Goal: Task Accomplishment & Management: Use online tool/utility

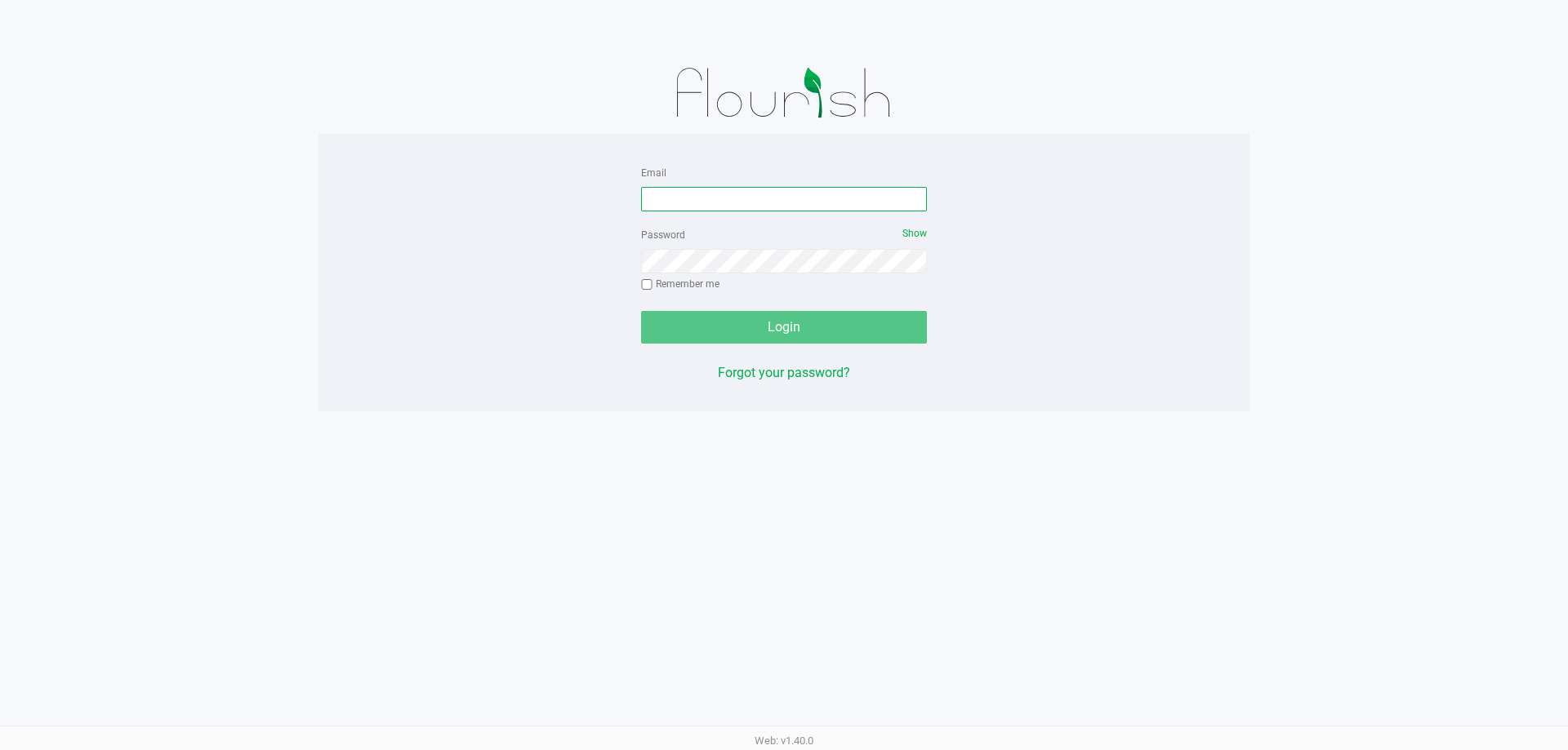
click at [737, 198] on input "Email" at bounding box center [783, 199] width 286 height 25
type input "[EMAIL_ADDRESS][DOMAIN_NAME]"
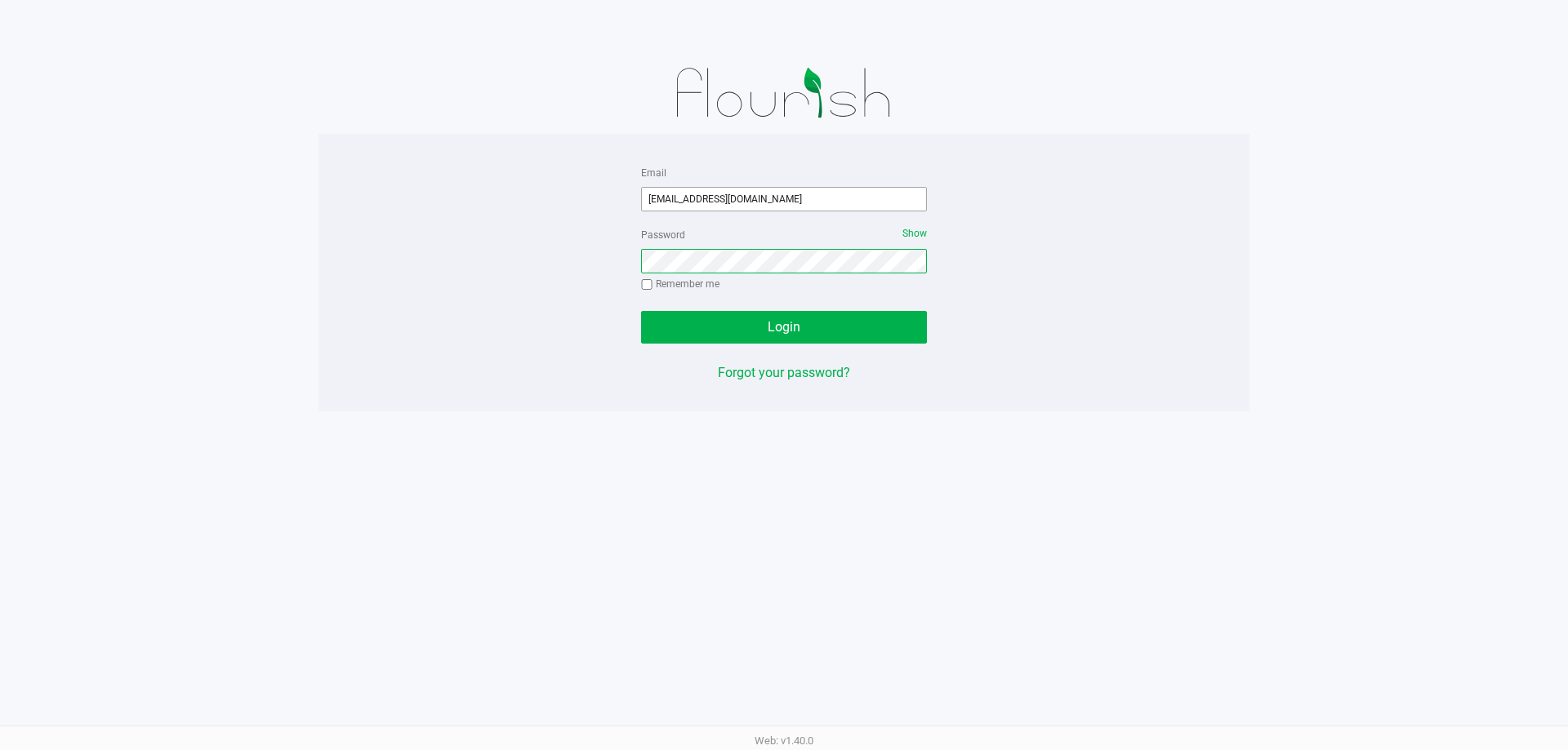
click at [641, 311] on button "Login" at bounding box center [783, 327] width 286 height 33
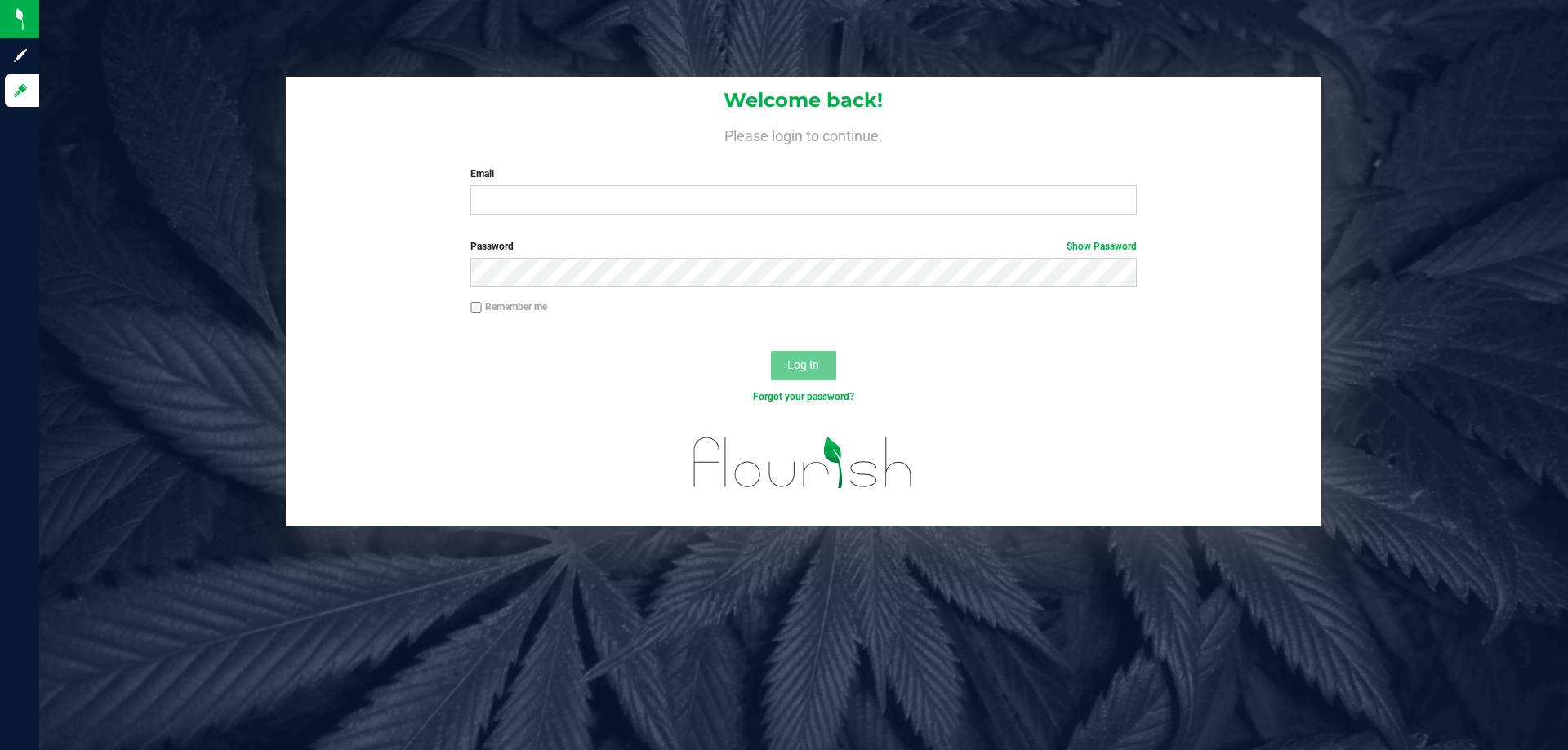
click at [585, 177] on label "Email" at bounding box center [803, 175] width 665 height 15
click at [585, 185] on input "Email" at bounding box center [803, 199] width 665 height 29
type input "[EMAIL_ADDRESS][DOMAIN_NAME]"
click at [771, 351] on button "Log In" at bounding box center [803, 365] width 65 height 29
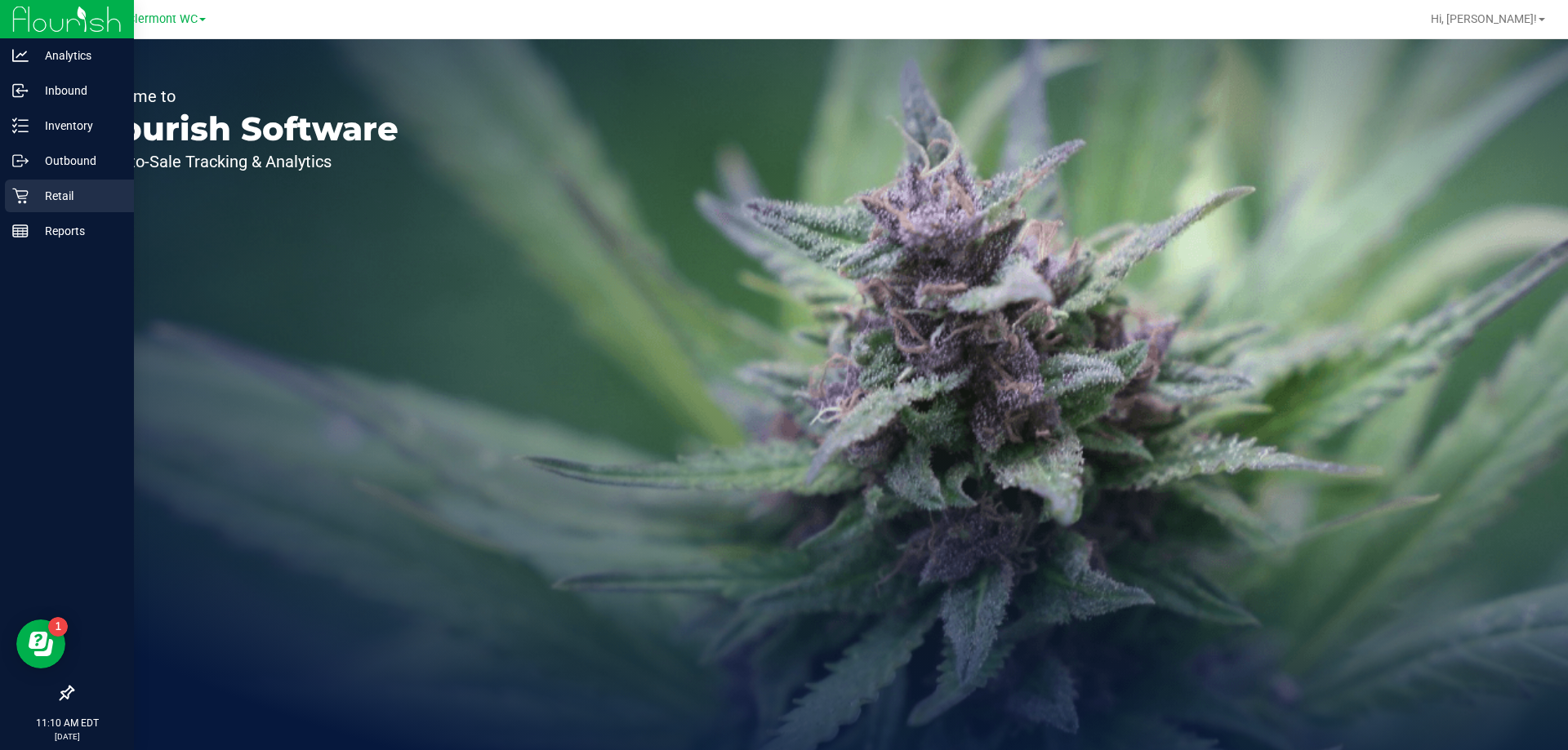
click at [11, 208] on div "Retail" at bounding box center [69, 195] width 129 height 33
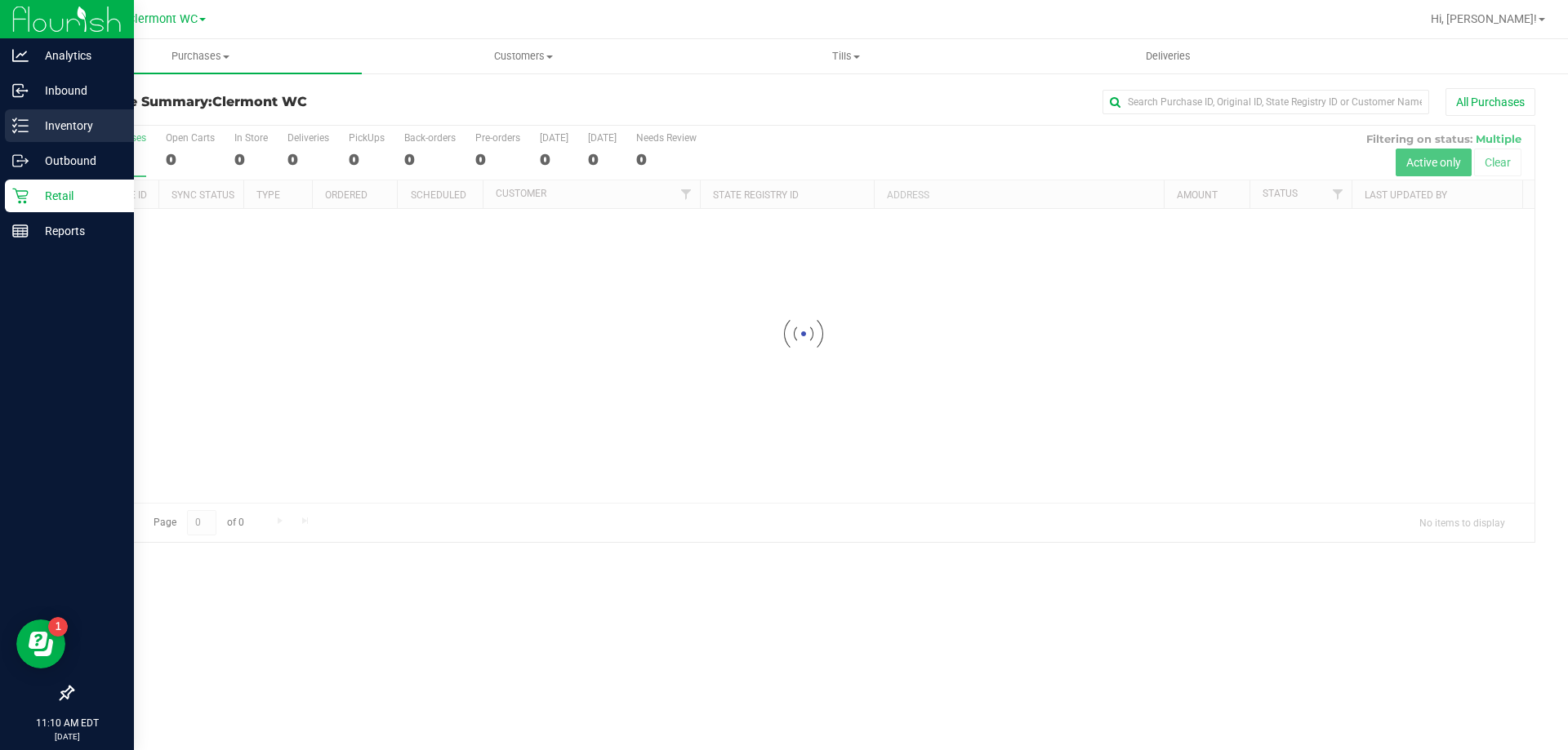
click at [40, 130] on p "Inventory" at bounding box center [77, 125] width 98 height 20
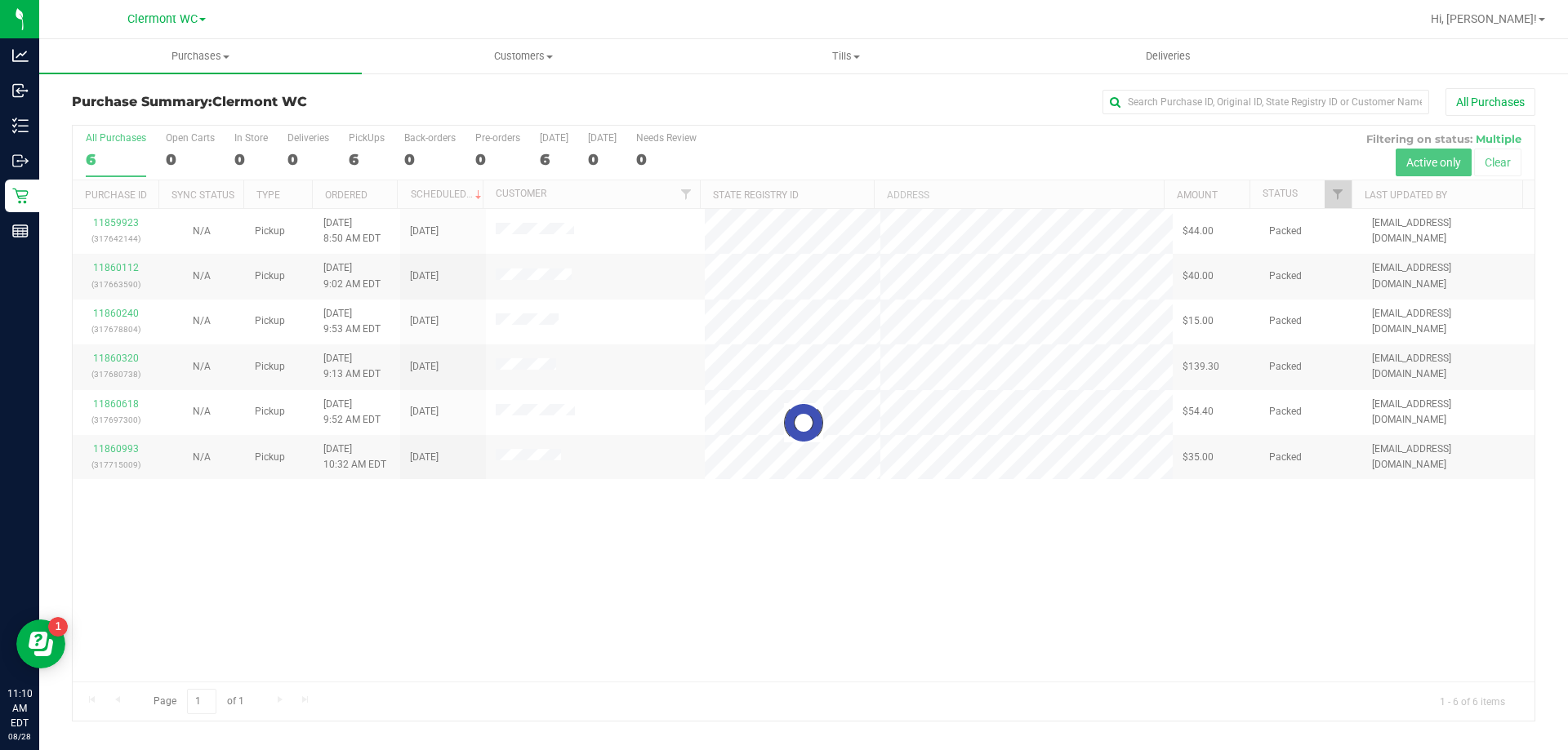
click at [569, 105] on div "All Purchases" at bounding box center [1047, 101] width 976 height 27
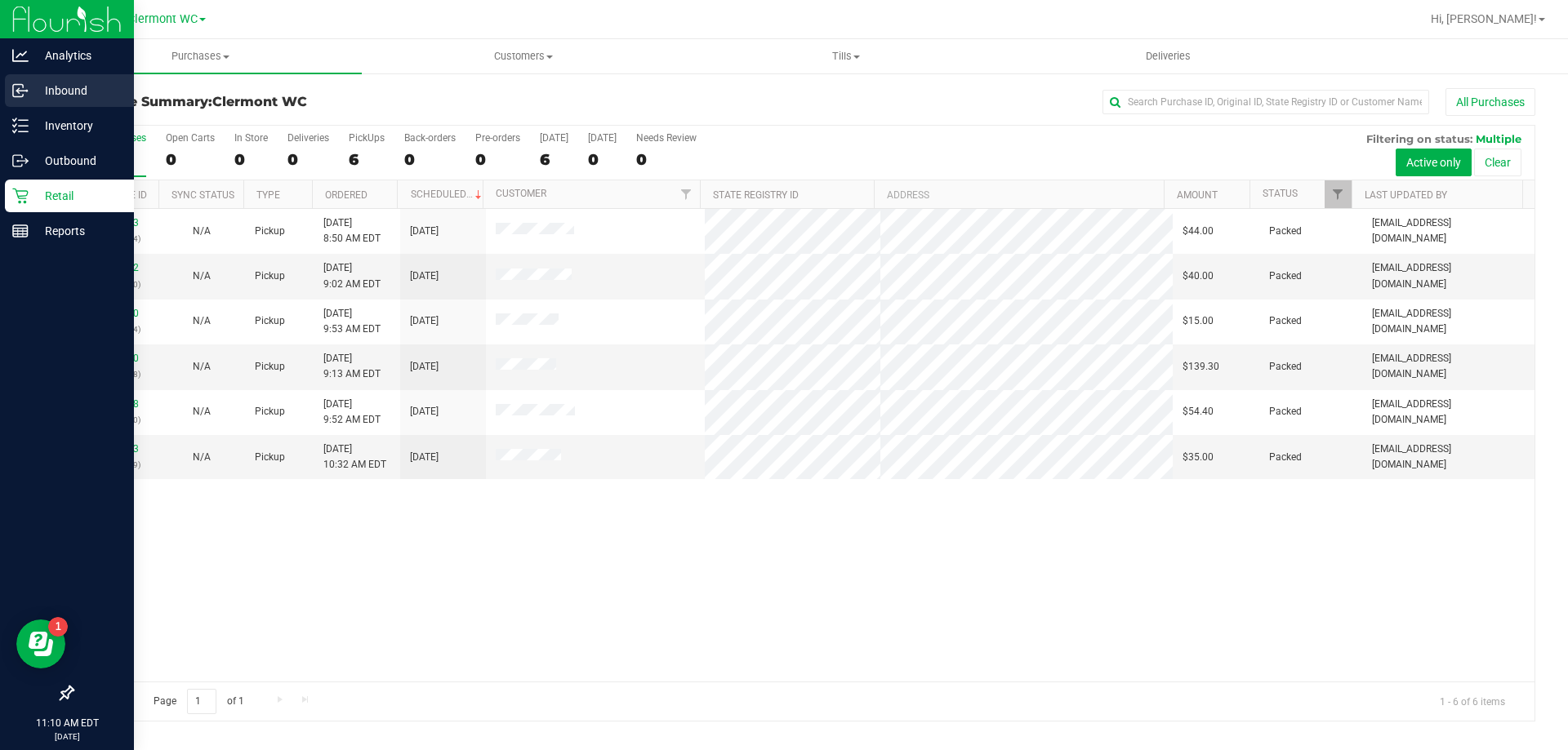
click at [27, 91] on circle at bounding box center [26, 91] width 3 height 3
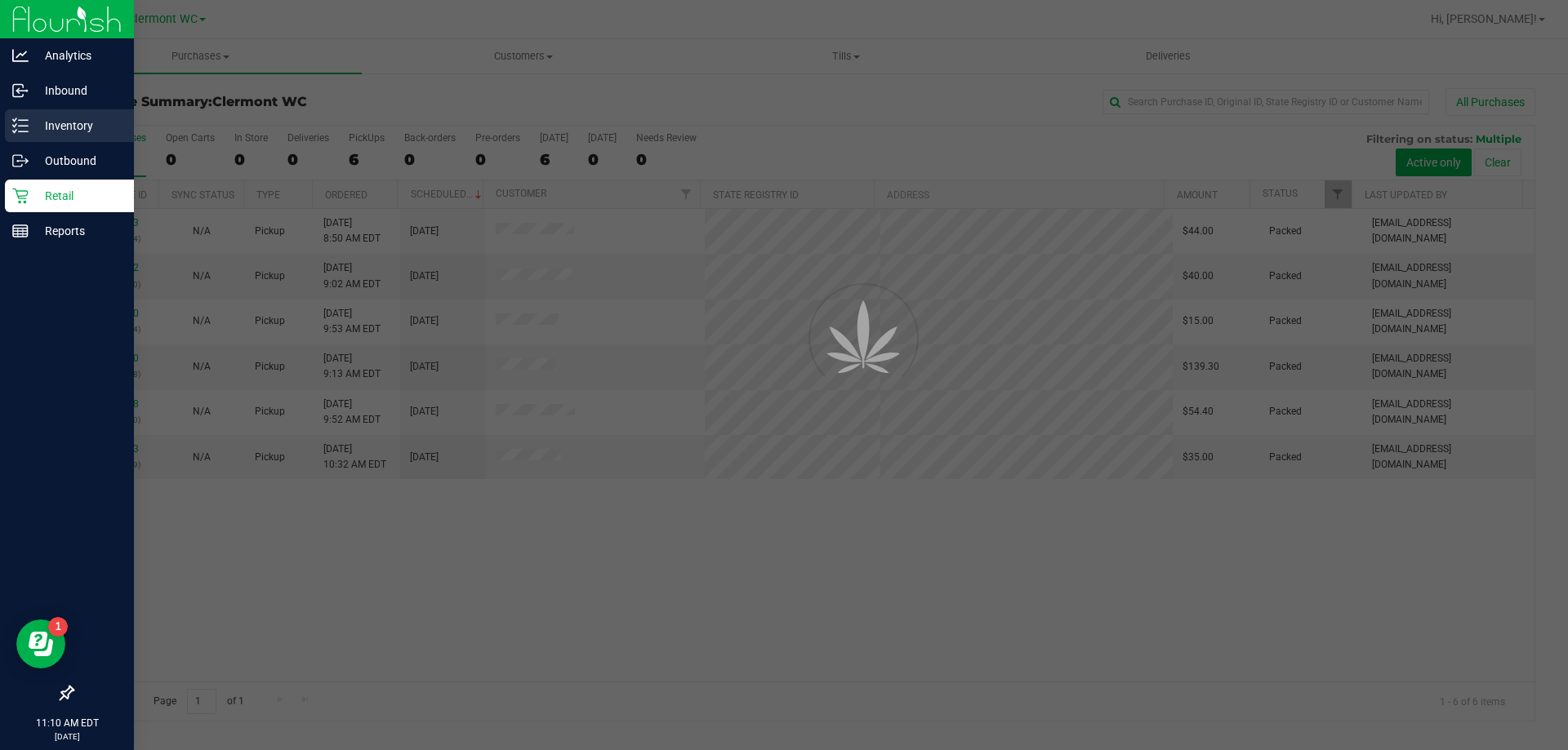
click at [44, 130] on p "Inventory" at bounding box center [77, 125] width 98 height 20
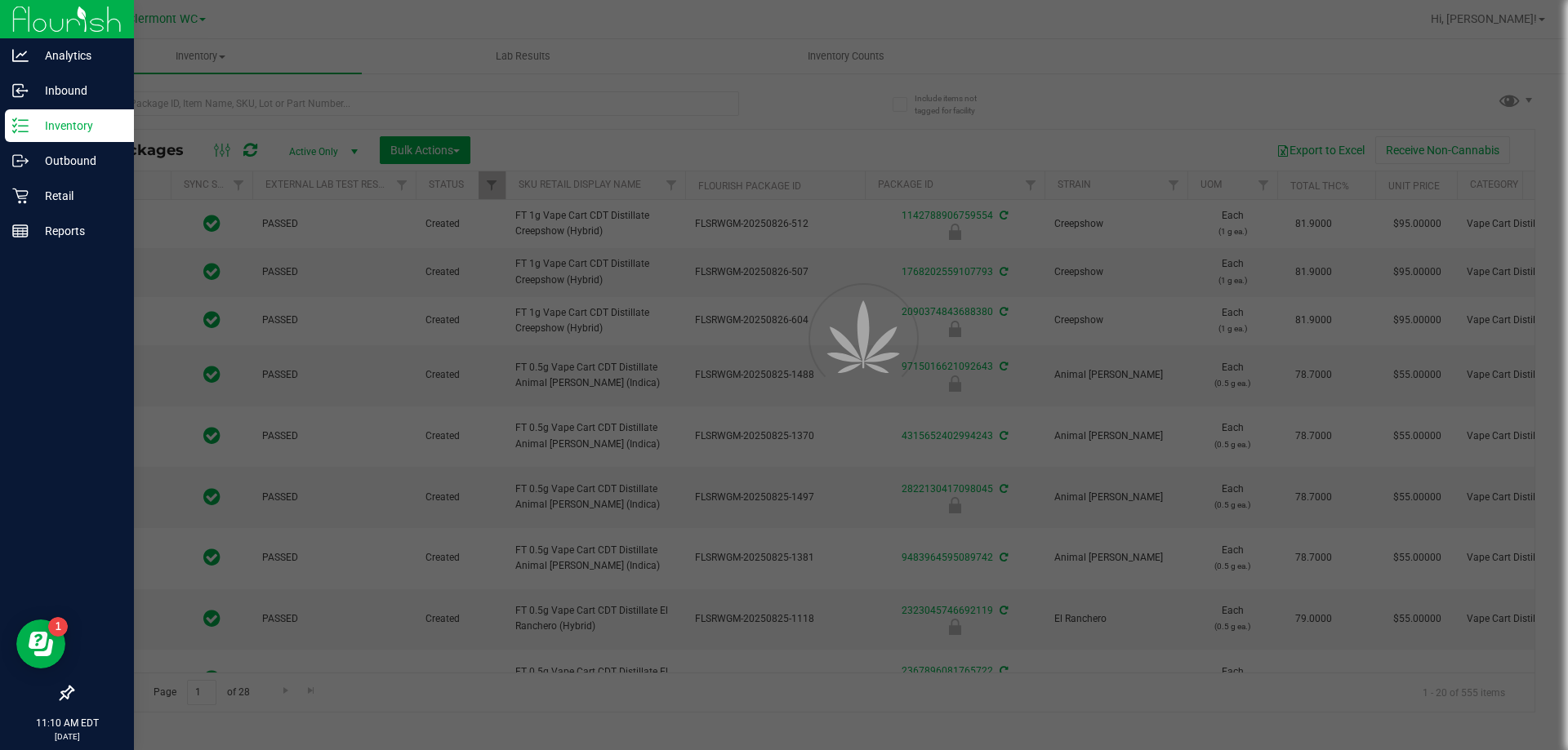
type input "[DATE]"
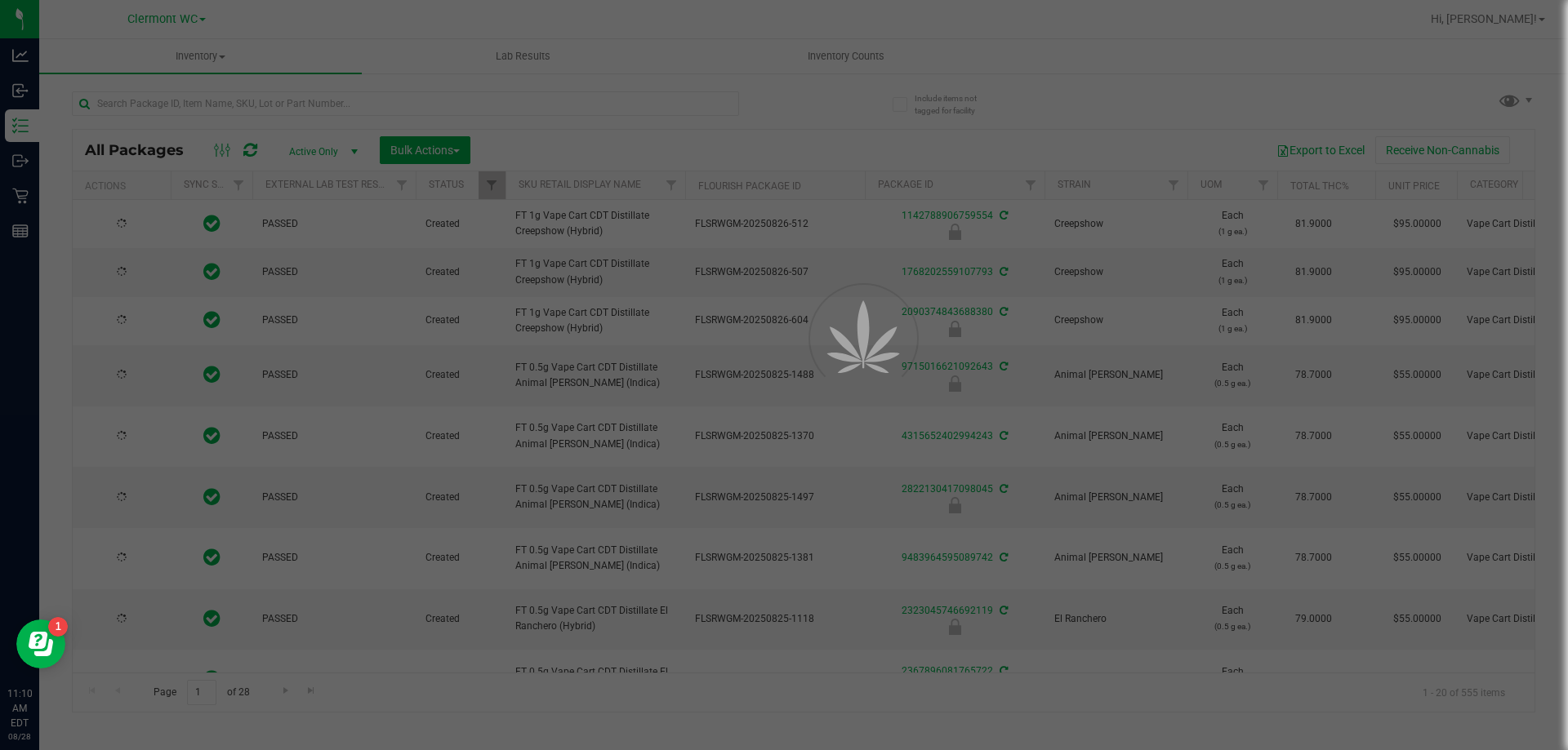
click at [374, 113] on div at bounding box center [784, 375] width 1568 height 750
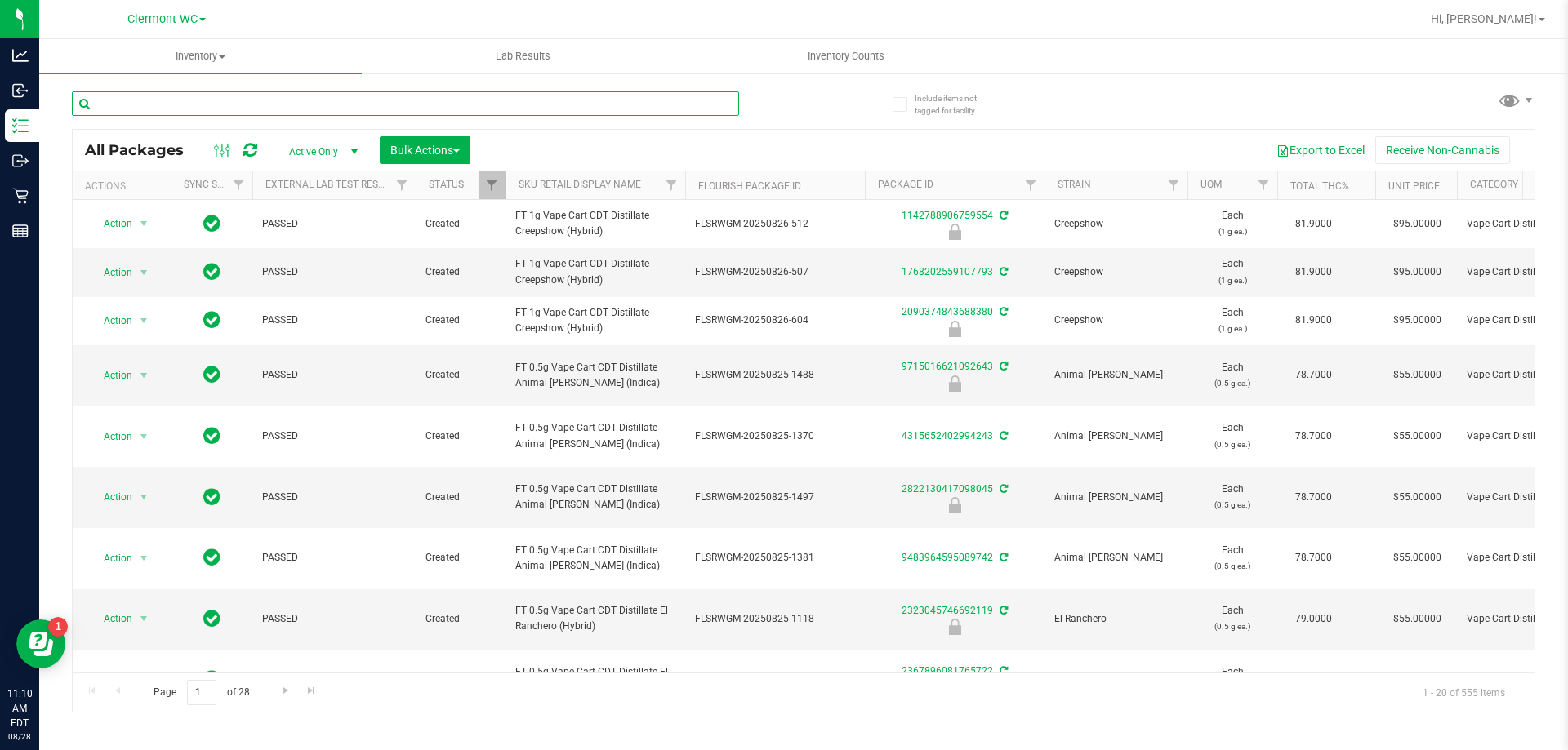
click at [199, 103] on input "text" at bounding box center [405, 104] width 667 height 25
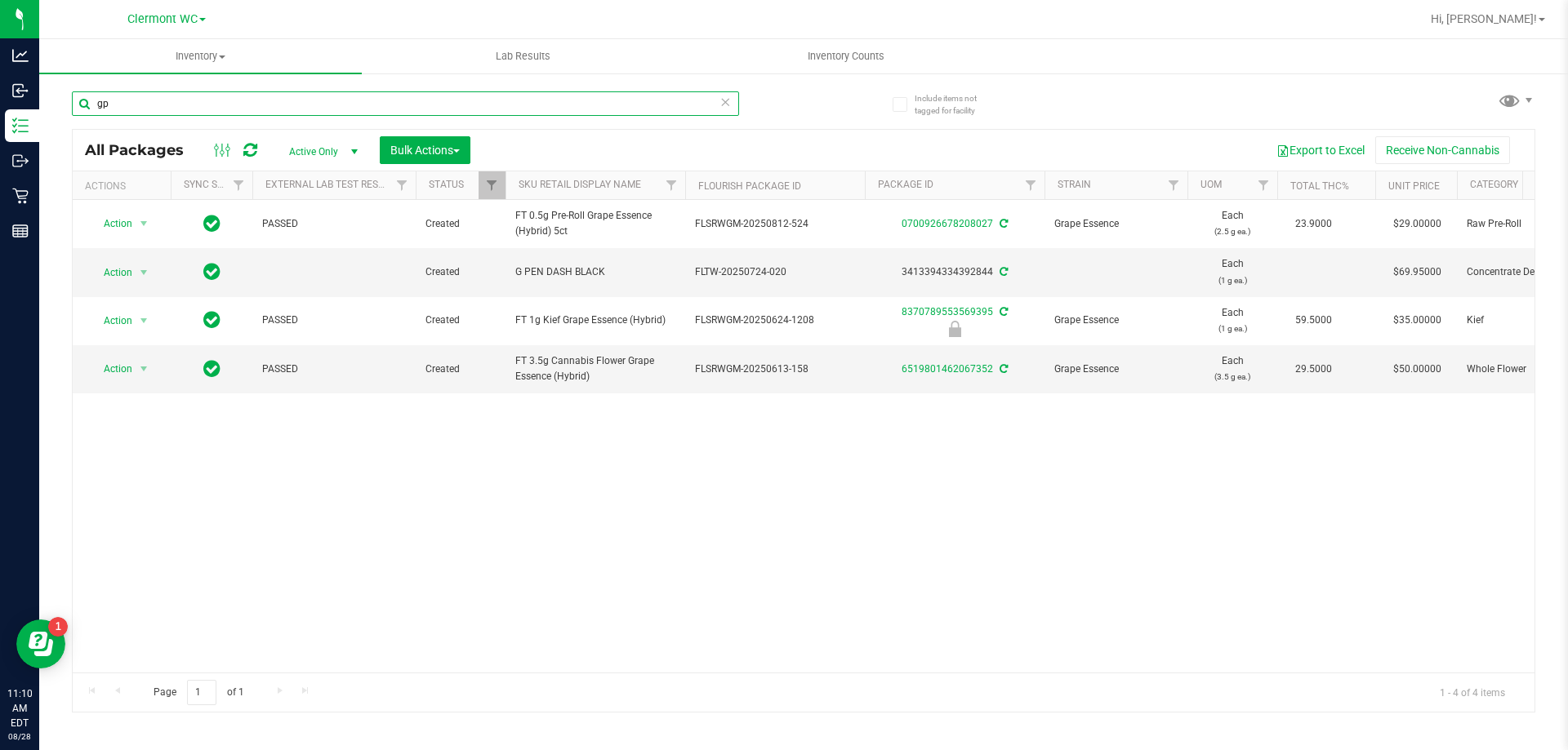
type input "g"
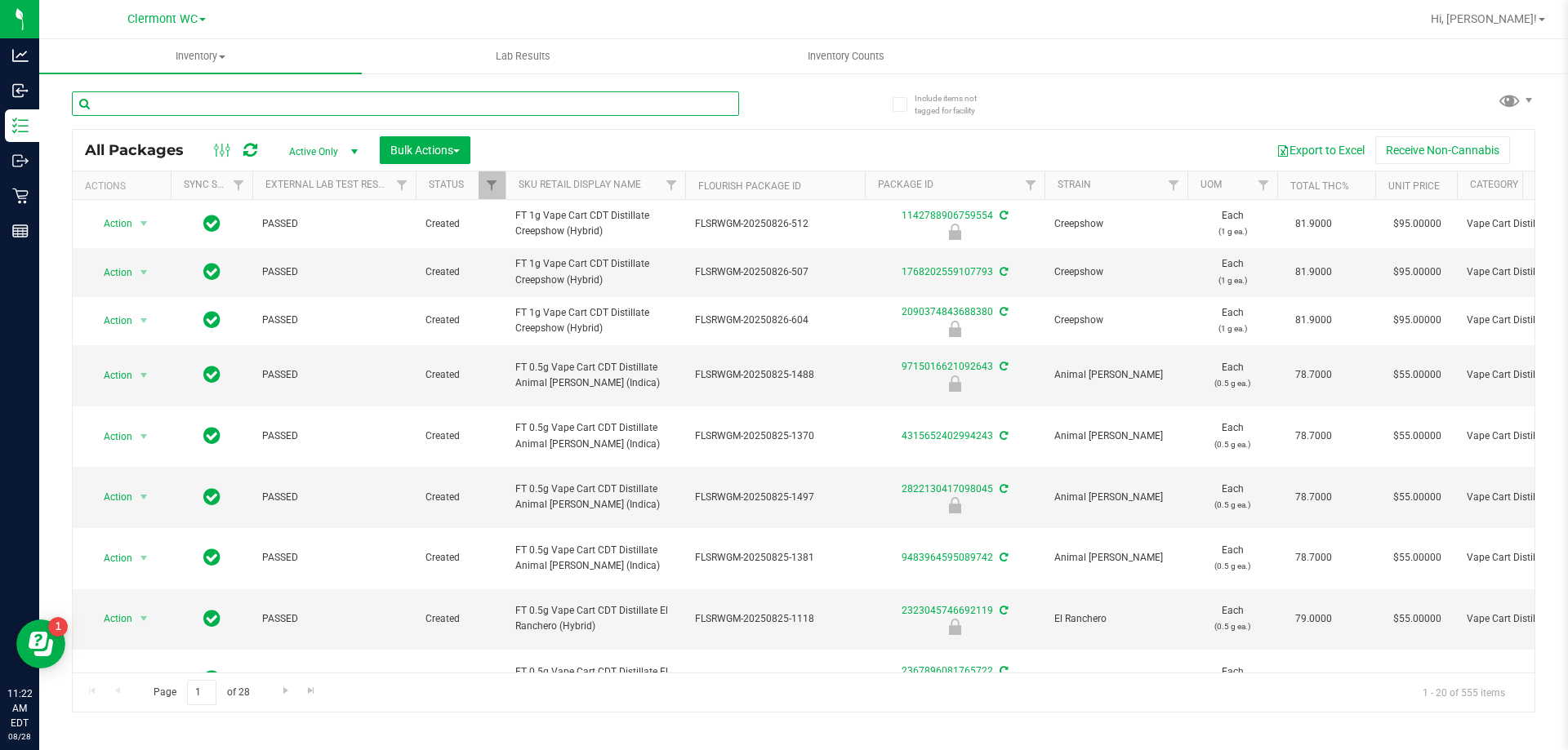
click at [325, 108] on input "text" at bounding box center [405, 104] width 667 height 25
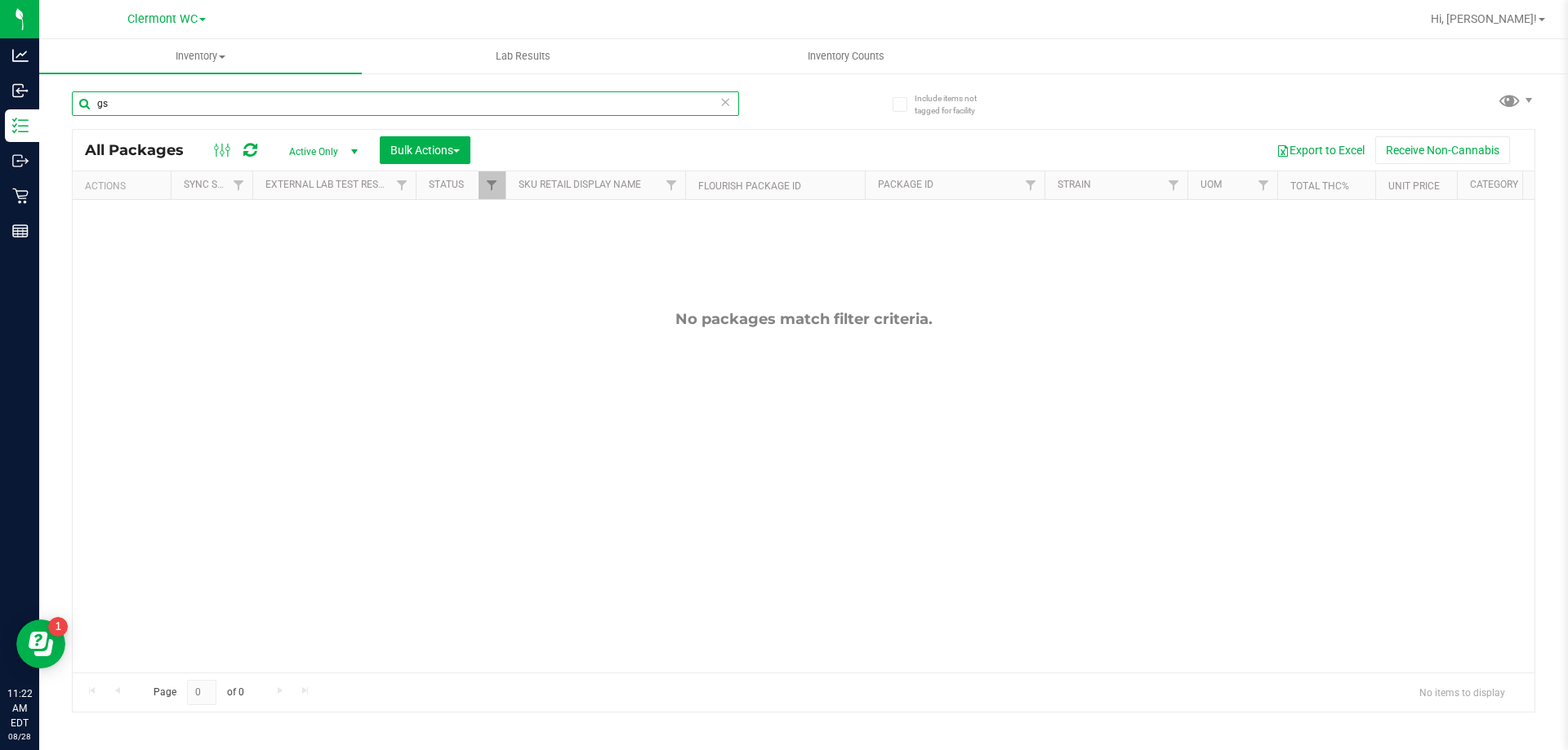
type input "g"
type input "a"
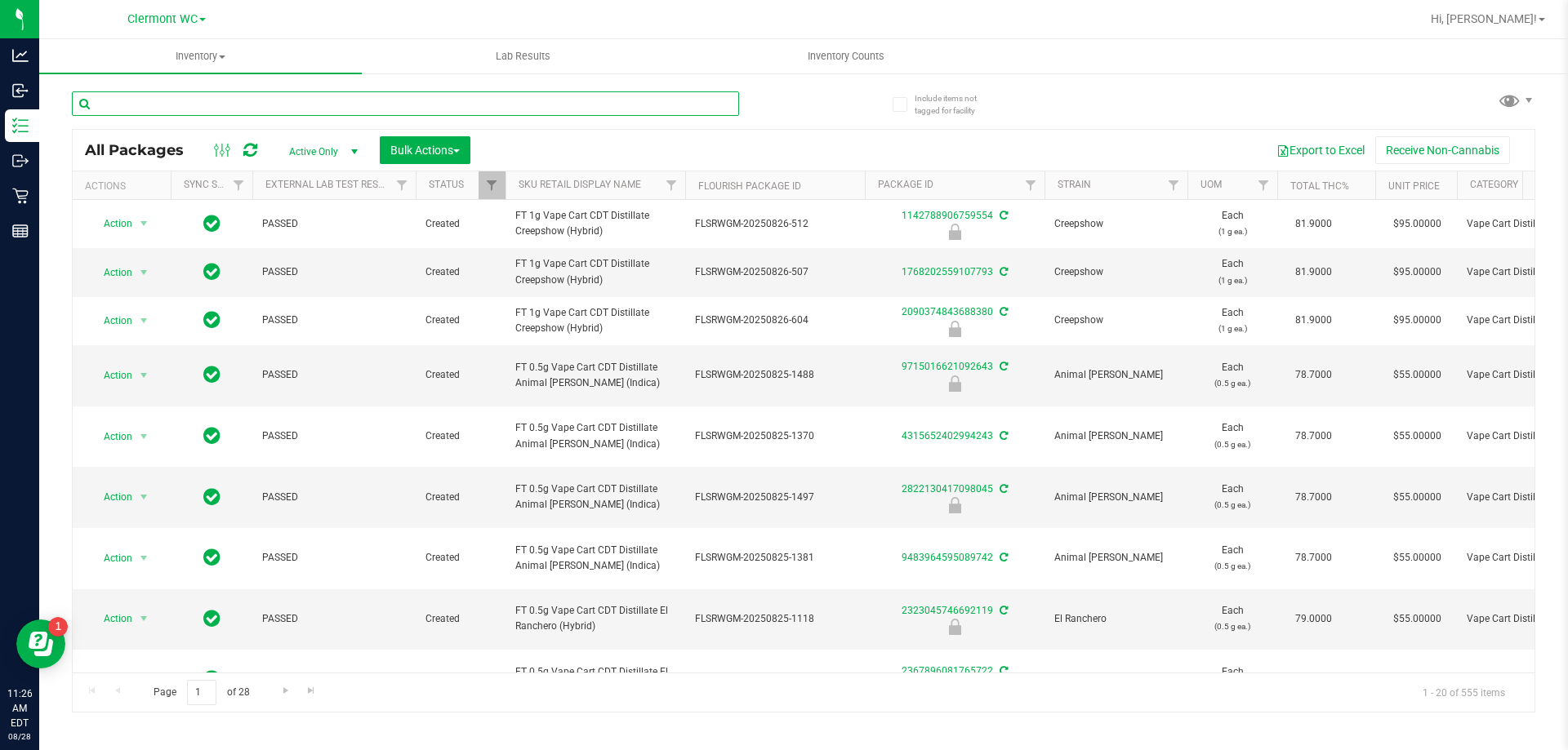
click at [579, 104] on input "text" at bounding box center [405, 104] width 667 height 25
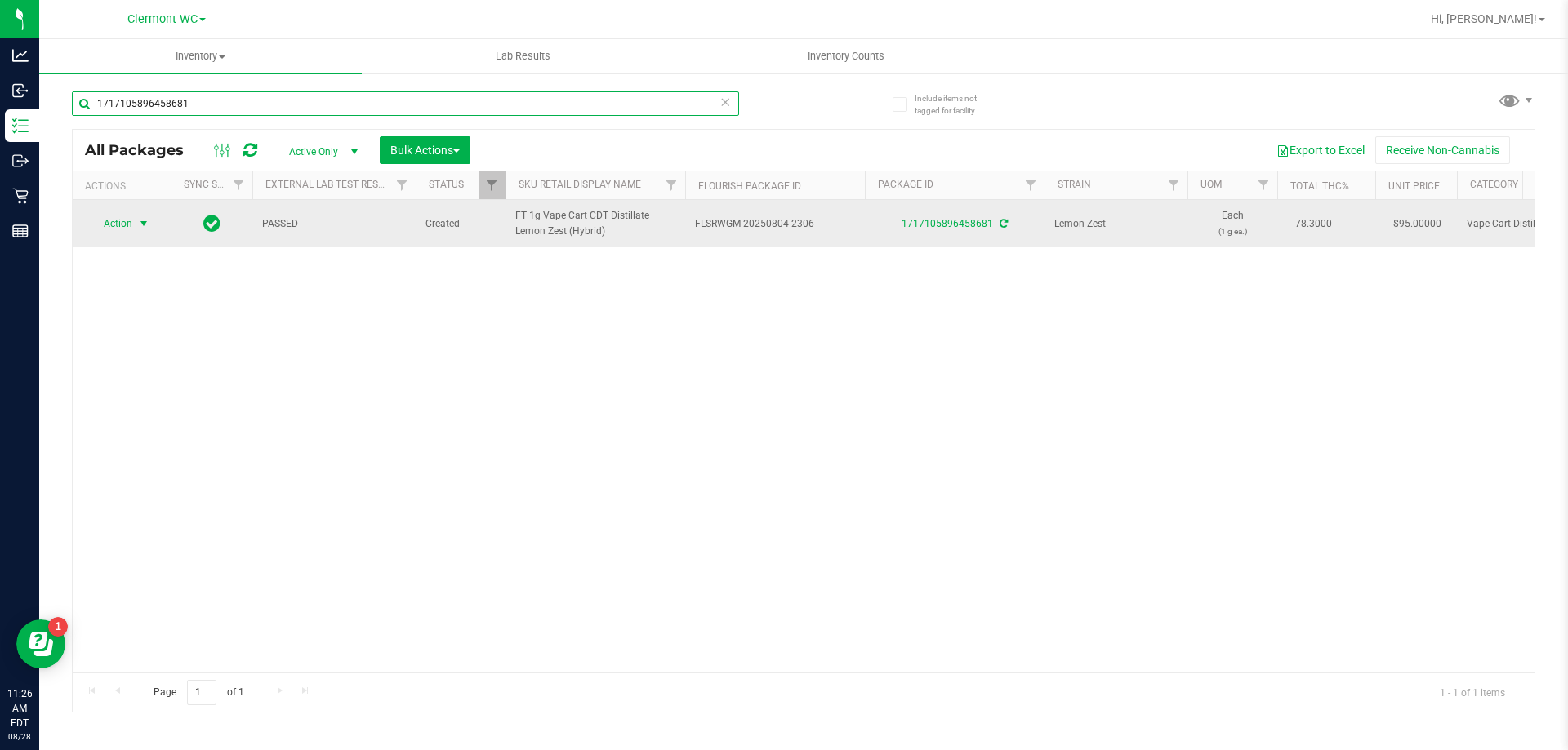
type input "1717105896458681"
click at [152, 223] on span "select" at bounding box center [144, 224] width 21 height 23
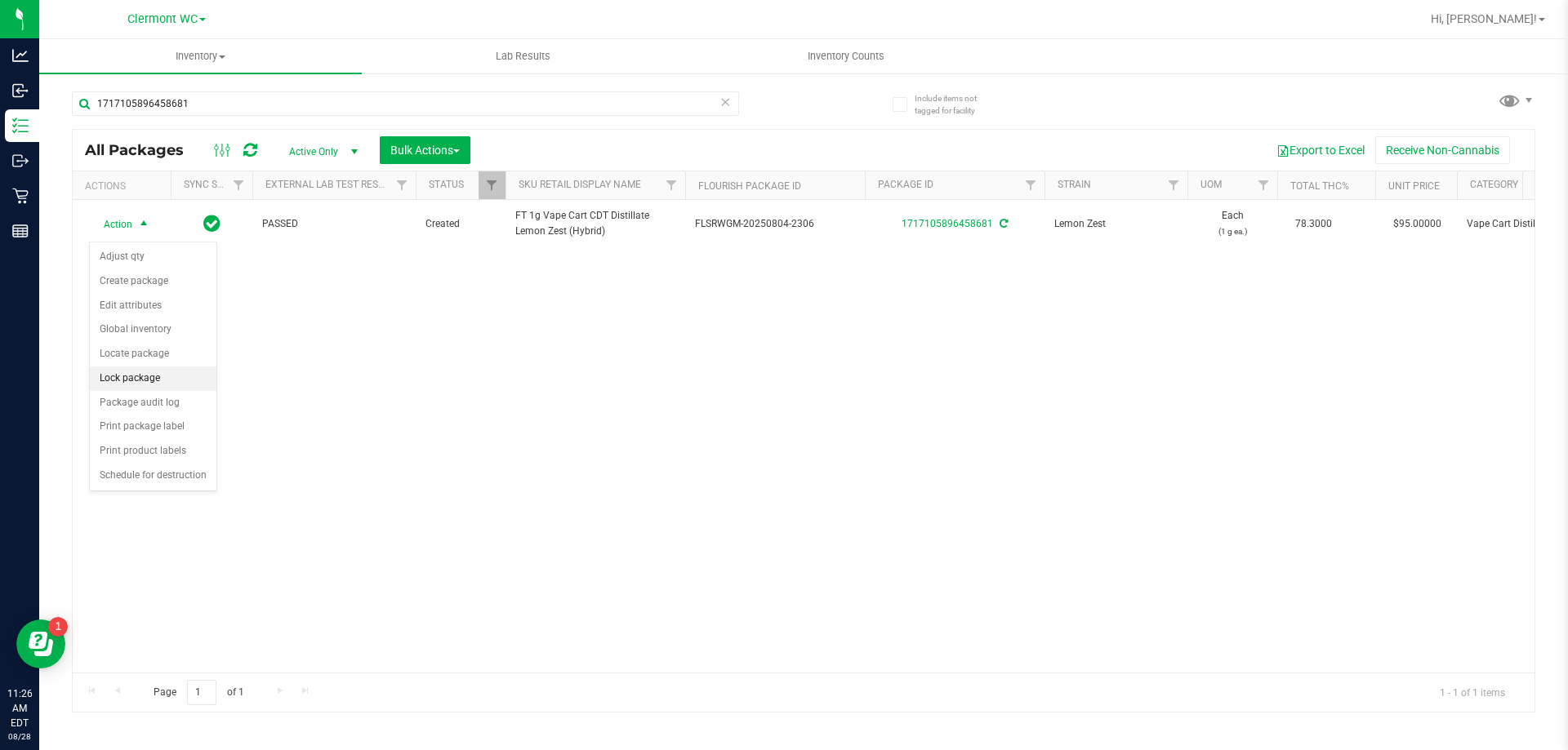
click at [133, 379] on li "Lock package" at bounding box center [153, 379] width 126 height 25
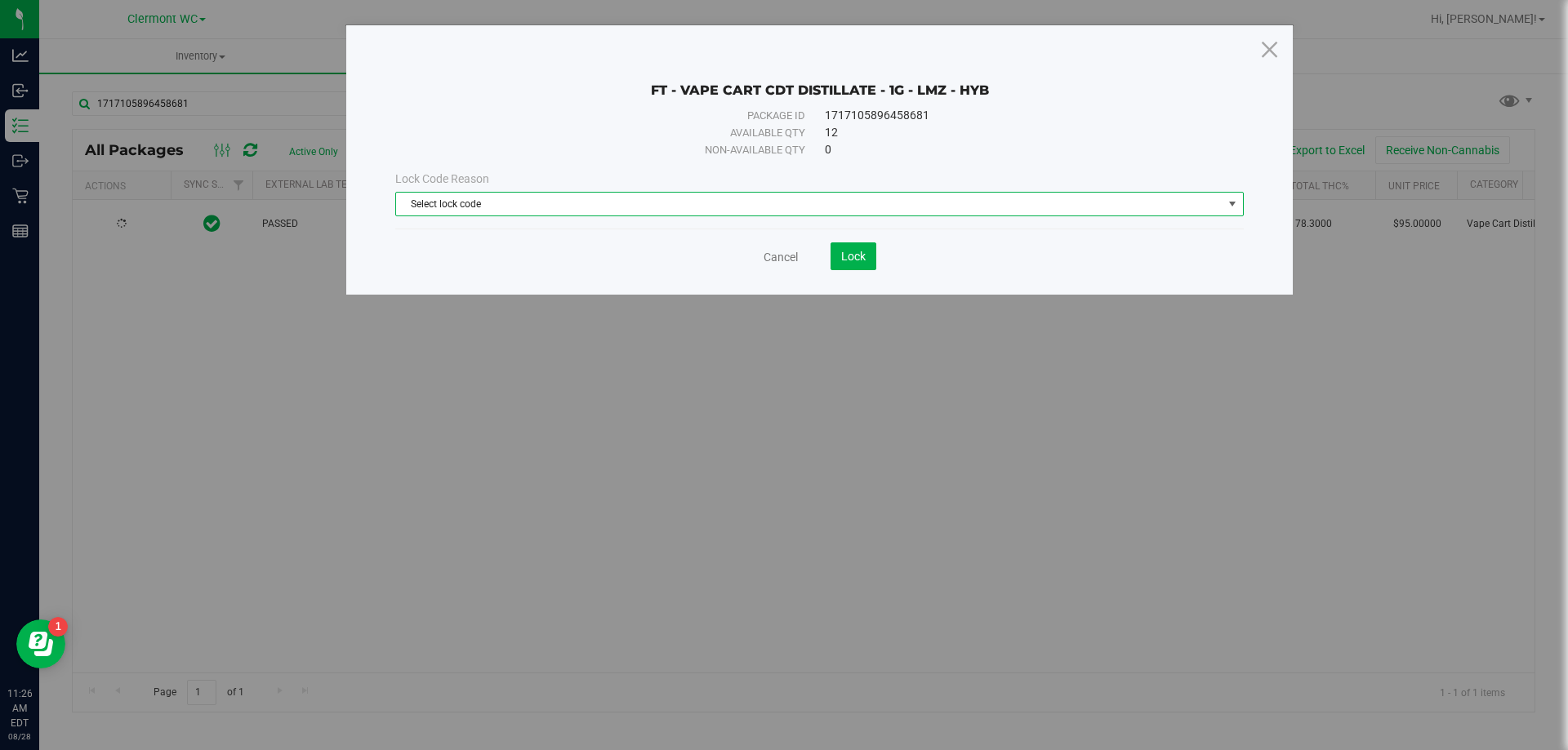
click at [523, 216] on div "Lock Code Reason Select lock code Select lock code Newly Received Administrativ…" at bounding box center [819, 193] width 873 height 70
click at [524, 201] on span "Select lock code" at bounding box center [809, 204] width 826 height 23
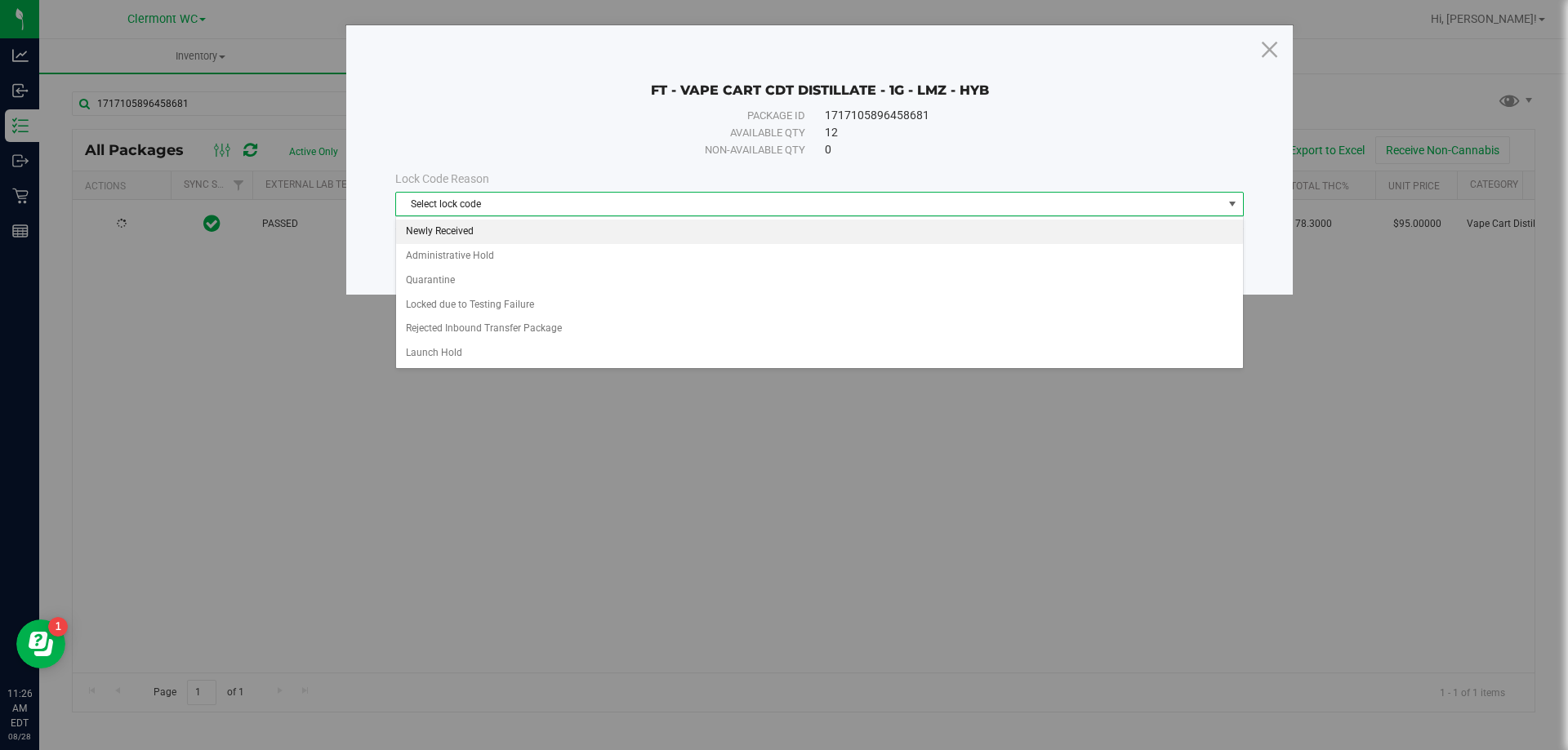
click at [500, 232] on li "Newly Received" at bounding box center [820, 232] width 847 height 25
